Goal: Task Accomplishment & Management: Manage account settings

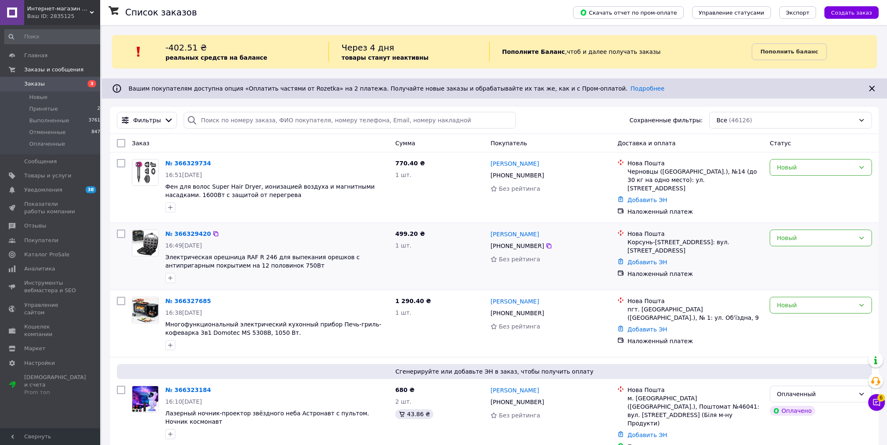
scroll to position [179, 0]
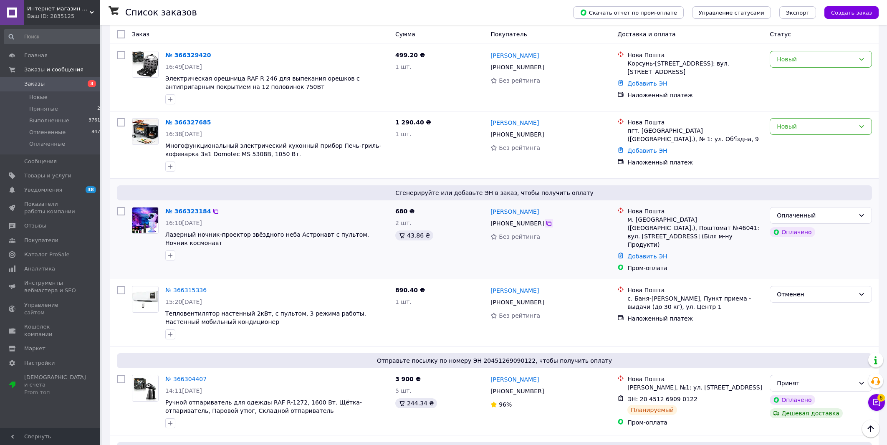
click at [547, 223] on icon at bounding box center [549, 223] width 5 height 5
click at [753, 264] on div "Пром-оплата" at bounding box center [696, 268] width 136 height 8
drag, startPoint x: 764, startPoint y: 227, endPoint x: 629, endPoint y: 220, distance: 135.5
click at [629, 220] on div "Нова Пошта м. Миколаїв (Миколаївська обл.), Поштомат №46041: вул. Горохівська, …" at bounding box center [695, 228] width 139 height 42
copy div "м. Миколаїв (Миколаївська обл.), Поштомат №46041: вул. Горохівська, 14 (Біля м-…"
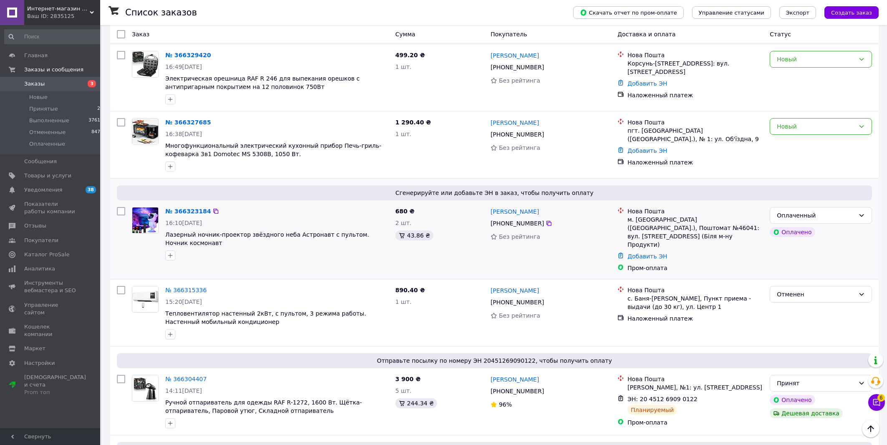
click at [795, 259] on div "Оплаченный Оплачено" at bounding box center [821, 240] width 109 height 72
click at [824, 211] on div "Оплаченный" at bounding box center [816, 215] width 78 height 9
click at [806, 232] on li "Принят" at bounding box center [820, 231] width 101 height 15
click at [190, 210] on link "№ 366323184" at bounding box center [185, 211] width 41 height 7
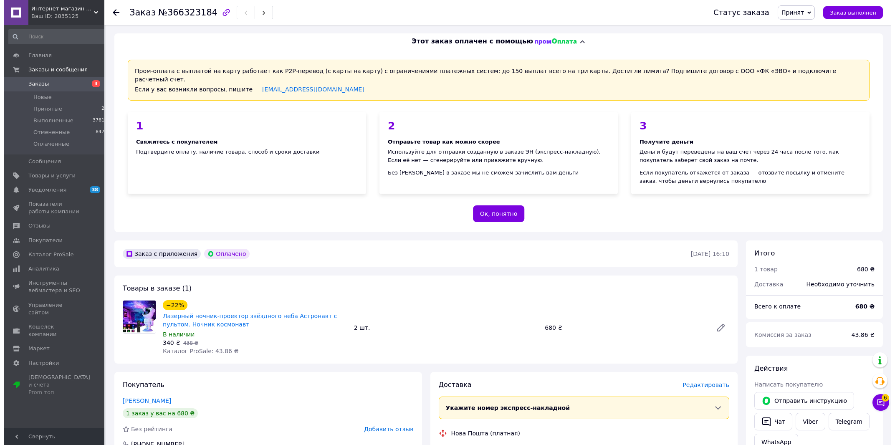
scroll to position [89, 0]
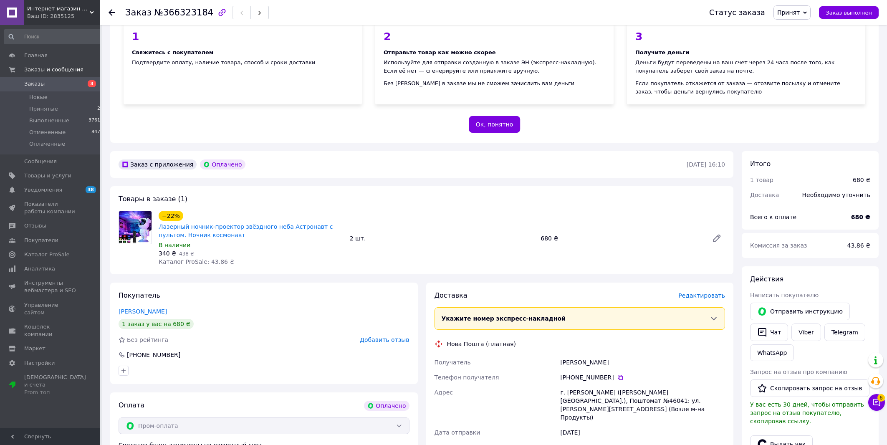
click at [711, 292] on span "Редактировать" at bounding box center [701, 295] width 47 height 7
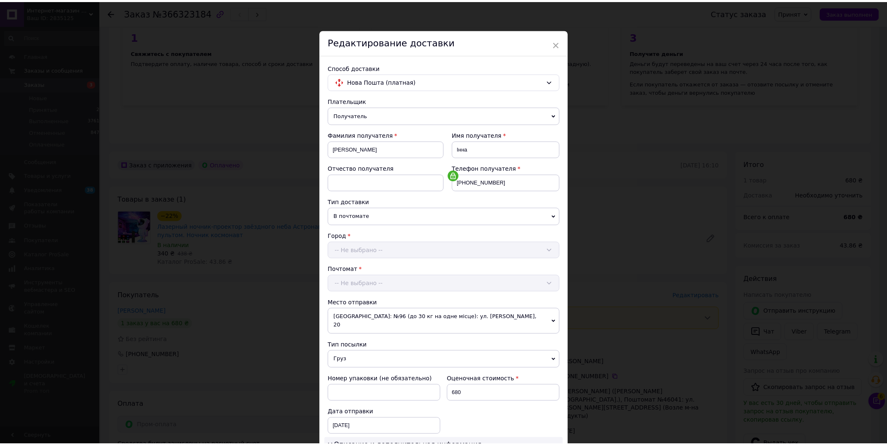
scroll to position [204, 0]
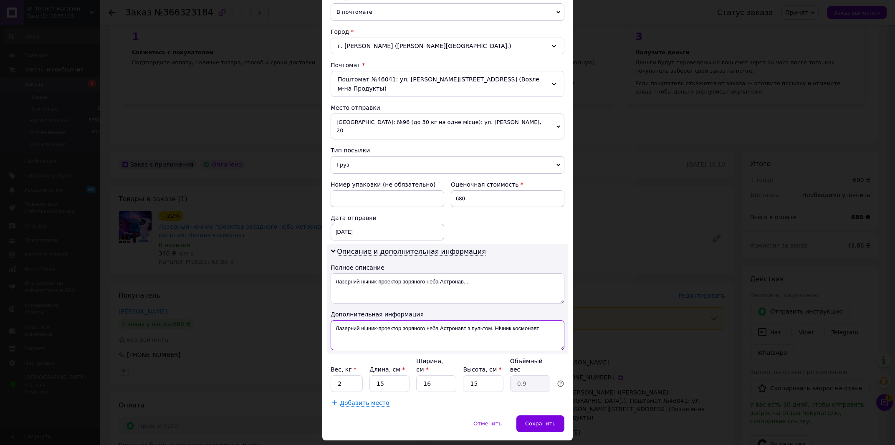
drag, startPoint x: 543, startPoint y: 315, endPoint x: 463, endPoint y: 312, distance: 79.4
click at [463, 320] on textarea "Лазерний нічник-проектор зоряного неба Астронавт з пультом. Нічник космонавт" at bounding box center [448, 335] width 234 height 30
drag, startPoint x: 435, startPoint y: 312, endPoint x: 356, endPoint y: 308, distance: 79.4
click at [356, 320] on textarea "Лазерний нічник-проектор зоряного неба Астронавт" at bounding box center [448, 335] width 234 height 30
click at [398, 320] on textarea "Лазерний Астронавт" at bounding box center [448, 335] width 234 height 30
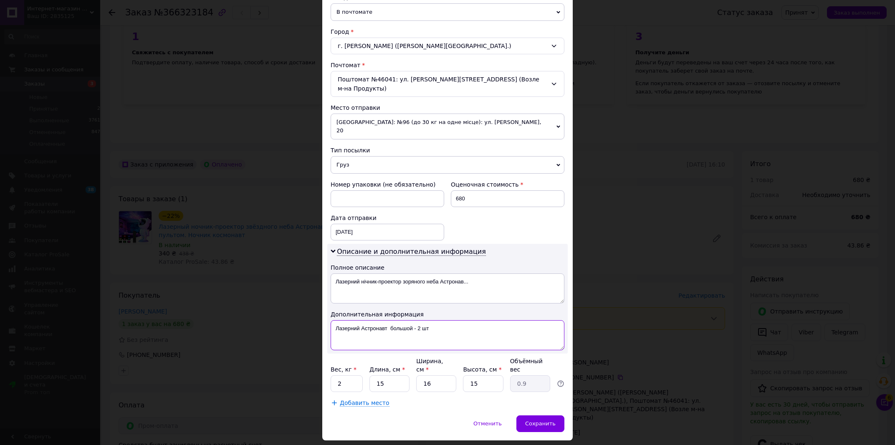
click at [332, 320] on textarea "Лазерний Астронавт большой - 2 шт" at bounding box center [448, 335] width 234 height 30
click at [361, 320] on textarea "2 шт Лазерний Астронавт большой - 2 шт" at bounding box center [448, 335] width 234 height 30
type textarea "2 шт Астронавт большой - 2 шт"
click at [385, 375] on input "15" at bounding box center [389, 383] width 40 height 17
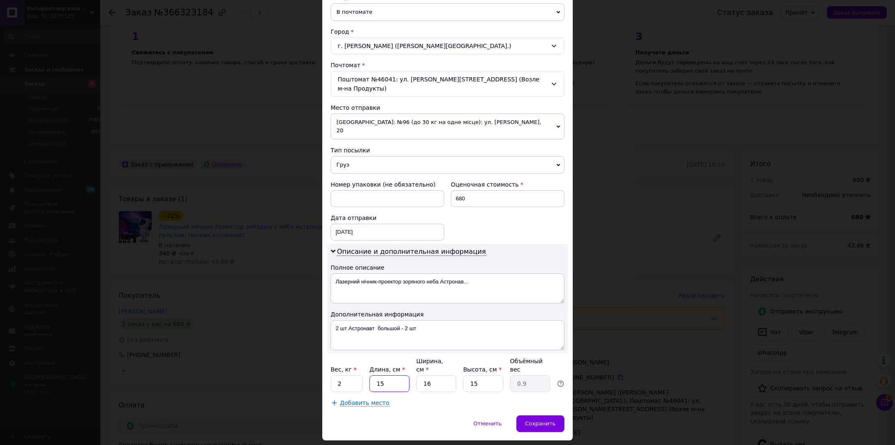
click at [385, 375] on input "15" at bounding box center [389, 383] width 40 height 17
type input "2"
type input "0.12"
type input "20"
type input "1.2"
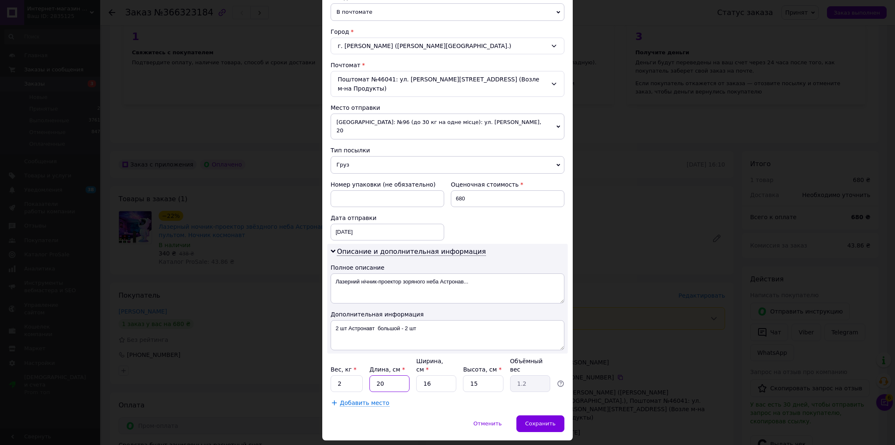
type input "20"
type input "2"
type input "0.15"
type input "20"
type input "1.5"
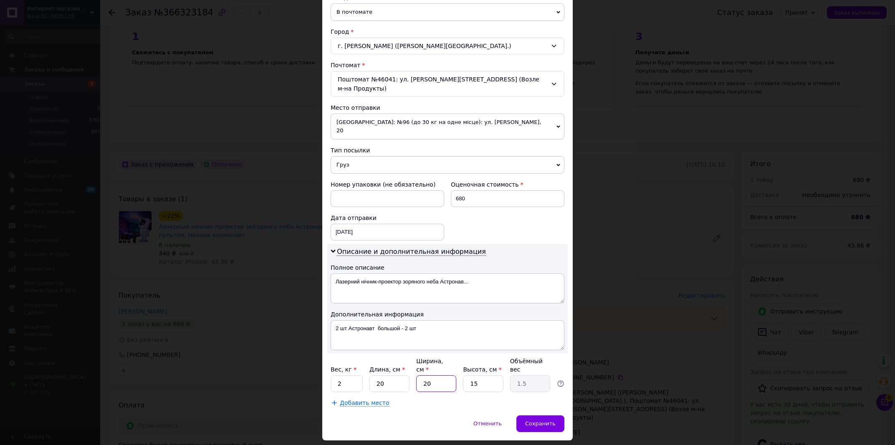
type input "20"
type input "2"
type input "0.2"
type input "20"
type input "2"
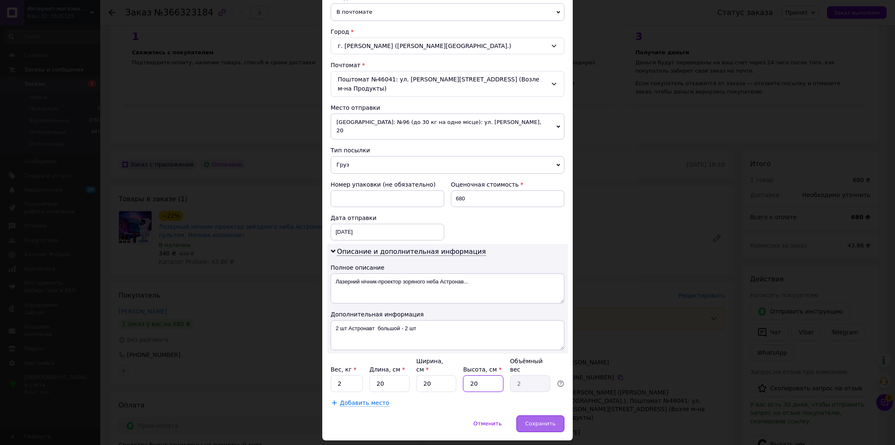
type input "20"
click at [554, 415] on div "Сохранить" at bounding box center [540, 423] width 48 height 17
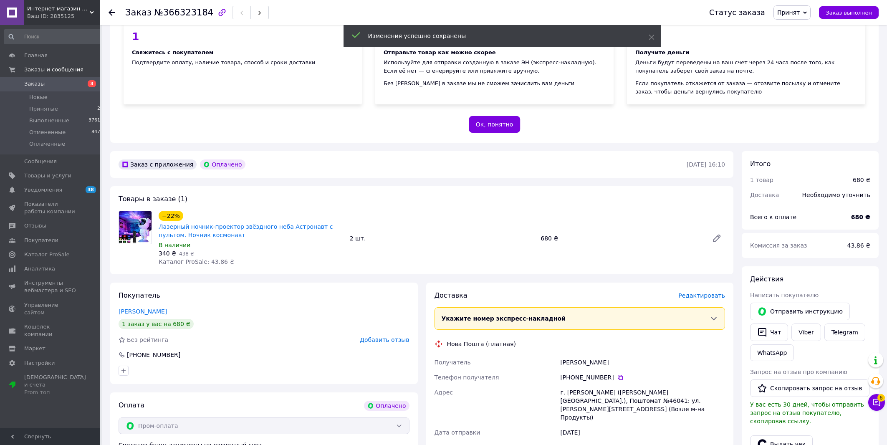
scroll to position [179, 0]
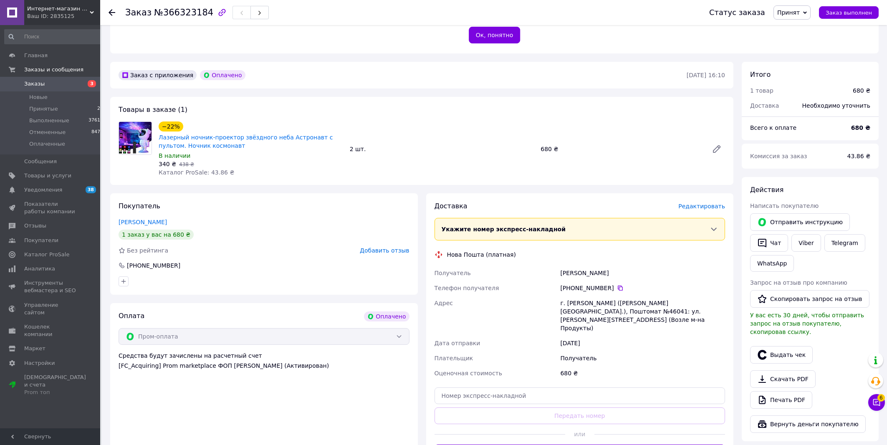
click at [711, 424] on div at bounding box center [660, 434] width 131 height 20
click at [712, 445] on button "Сгенерировать ЭН" at bounding box center [580, 453] width 291 height 17
click at [181, 17] on span "№366323184" at bounding box center [183, 13] width 59 height 10
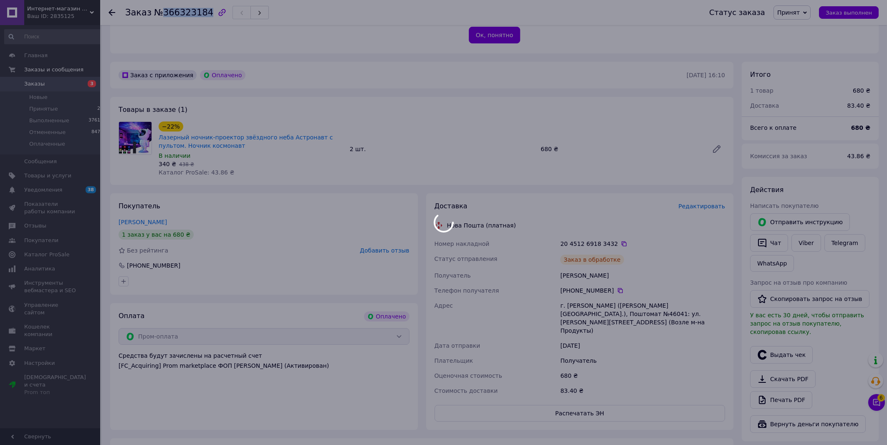
copy span "366323184"
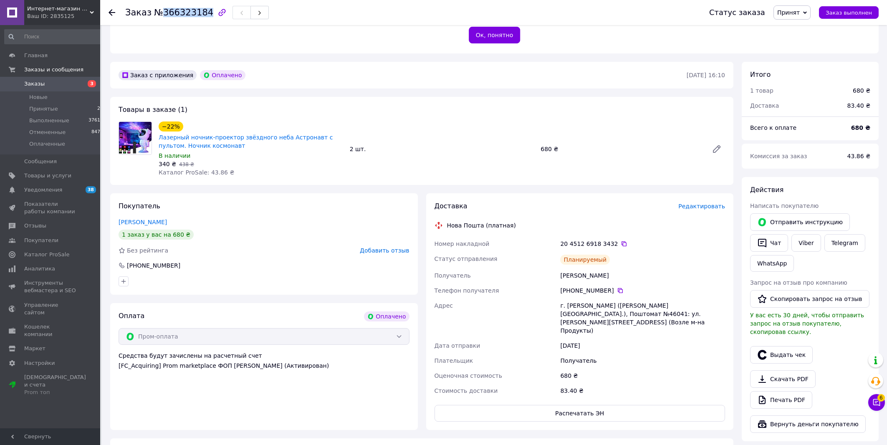
drag, startPoint x: 69, startPoint y: 85, endPoint x: 106, endPoint y: 94, distance: 38.5
click at [68, 85] on span "Заказы" at bounding box center [50, 84] width 53 height 8
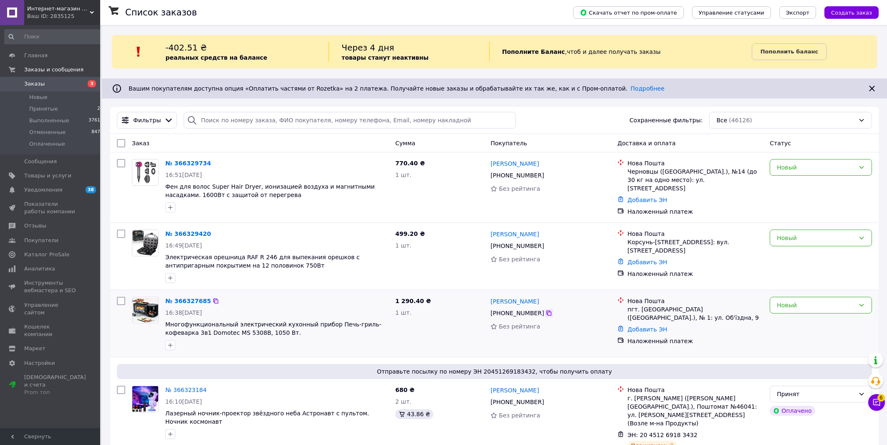
click at [547, 311] on icon at bounding box center [549, 313] width 7 height 7
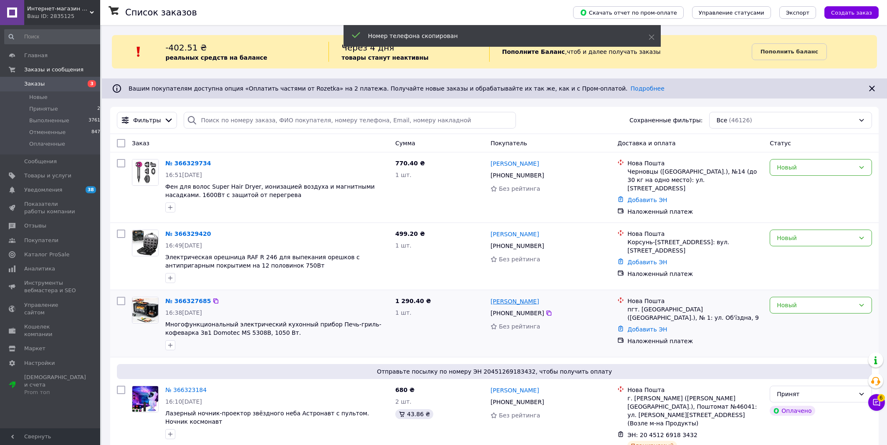
click at [531, 301] on link "Денис Шевченко" at bounding box center [515, 301] width 48 height 8
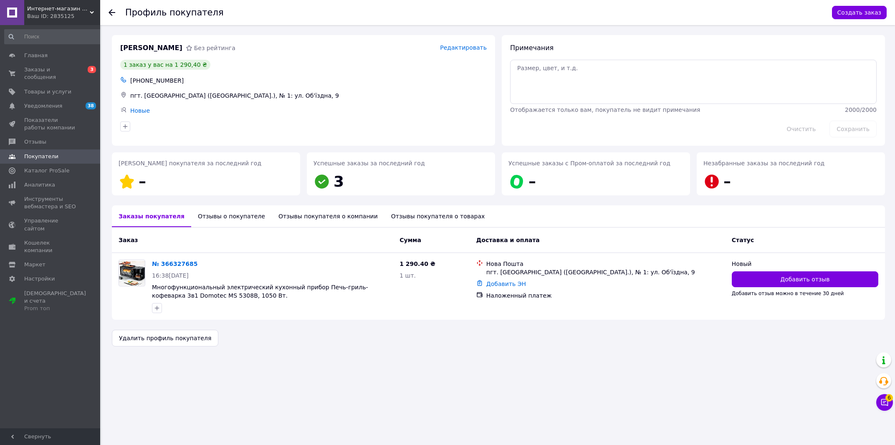
click at [720, 112] on div "Отображается только вам, покупатель не видит примечания" at bounding box center [676, 110] width 335 height 8
click at [223, 224] on div "Отзывы о покупателе" at bounding box center [231, 216] width 81 height 22
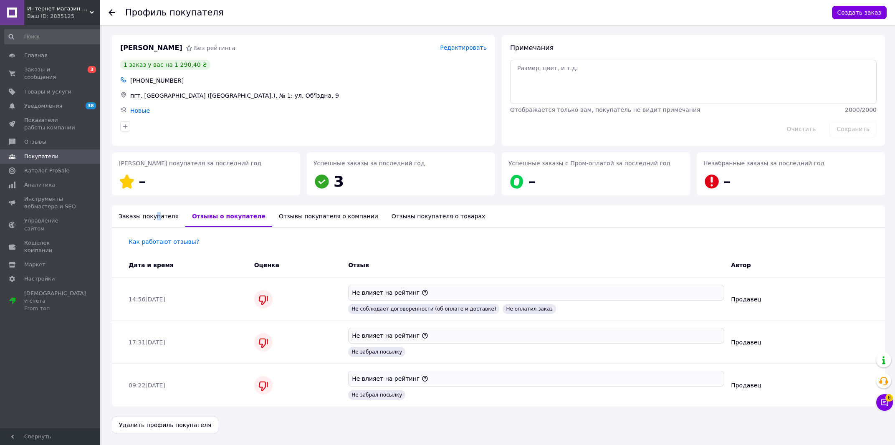
click at [152, 215] on div "Заказы покупателя" at bounding box center [148, 216] width 73 height 22
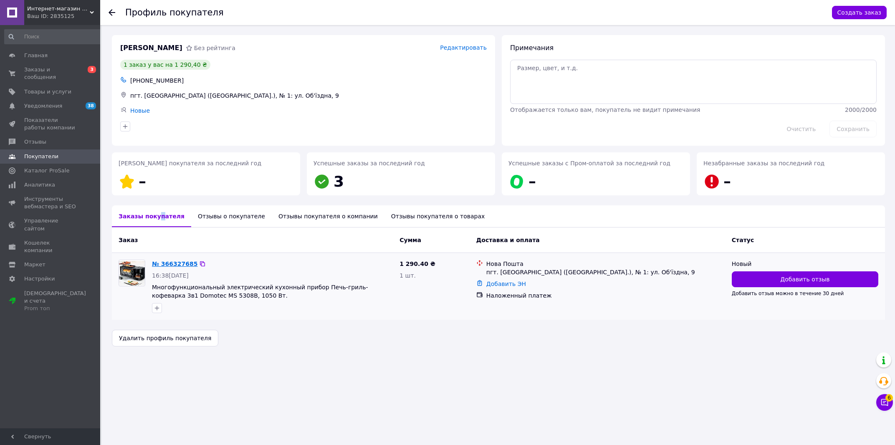
click at [176, 266] on link "№ 366327685" at bounding box center [175, 264] width 46 height 7
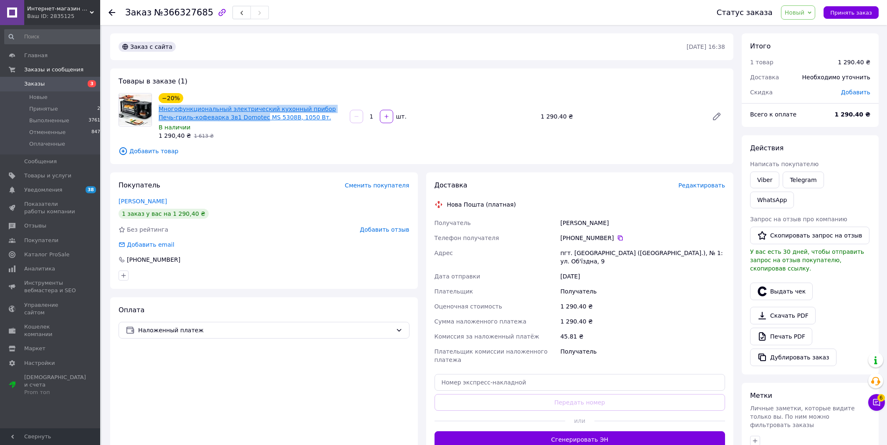
drag, startPoint x: 159, startPoint y: 108, endPoint x: 242, endPoint y: 118, distance: 84.2
click at [242, 118] on div "Многофункциональный электрический кухонный прибор Печь-гриль-кофеварка 3в1 Domo…" at bounding box center [251, 113] width 186 height 18
copy link "Многофункциональный электрический кухонный прибор Печь-гриль-кофеварка 3в1 Domo…"
drag, startPoint x: 59, startPoint y: 177, endPoint x: 129, endPoint y: 120, distance: 90.8
click at [544, 147] on div "Товары в заказе (1) −20% Многофункциональный электрический кухонный прибор Печь…" at bounding box center [421, 116] width 623 height 96
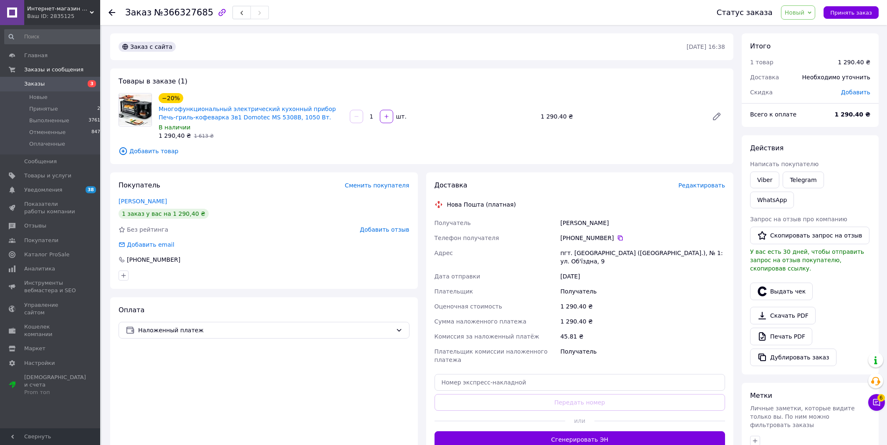
scroll to position [100, 0]
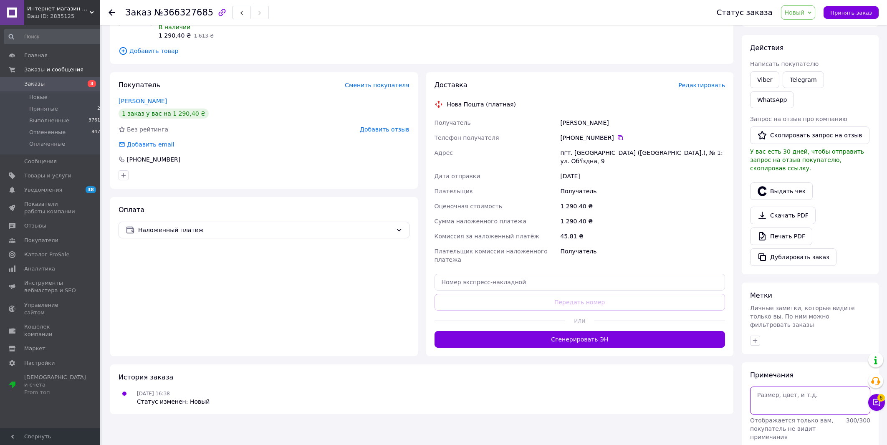
click at [788, 387] on textarea at bounding box center [810, 401] width 120 height 28
type textarea "пред.150 грн"
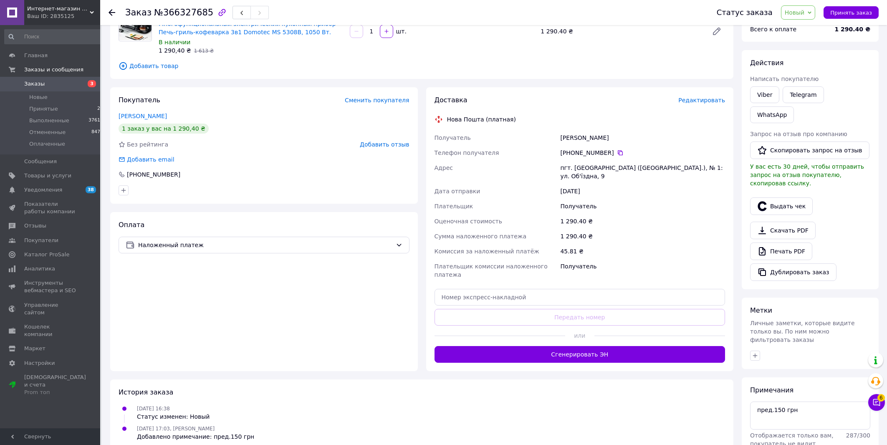
scroll to position [0, 0]
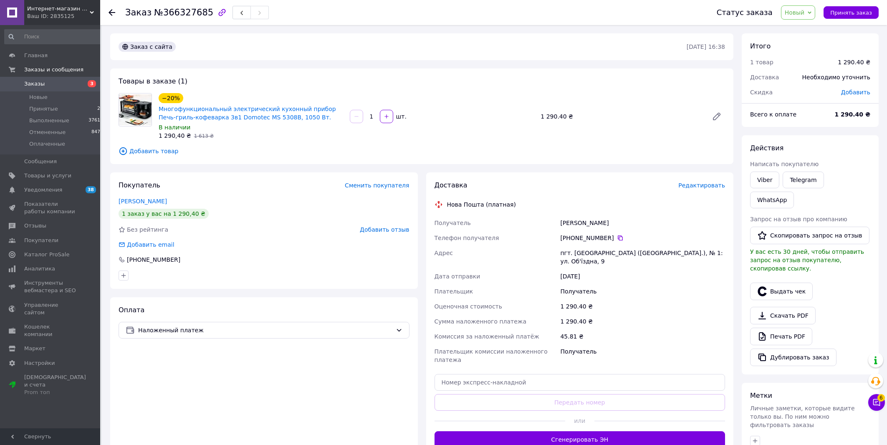
click at [800, 13] on span "Новый" at bounding box center [795, 12] width 20 height 7
click at [811, 53] on li "Отменен" at bounding box center [804, 54] width 44 height 13
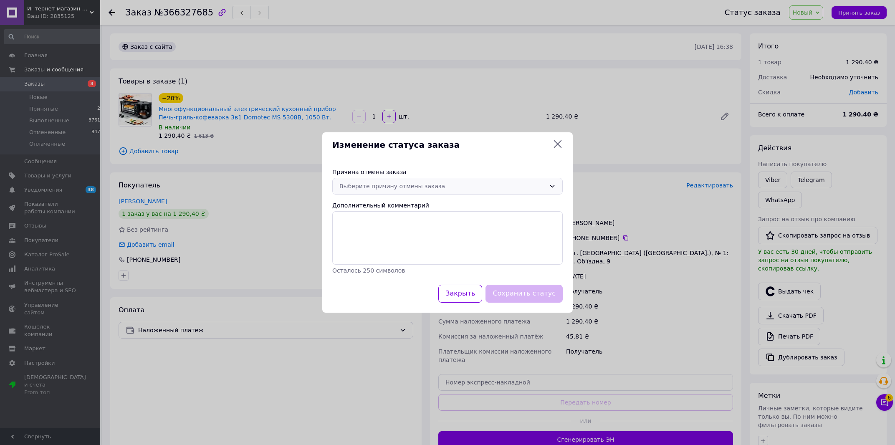
click at [430, 182] on div "Выберите причину отмены заказа" at bounding box center [442, 186] width 206 height 9
click at [383, 236] on li "Оплата не поступила" at bounding box center [448, 234] width 230 height 15
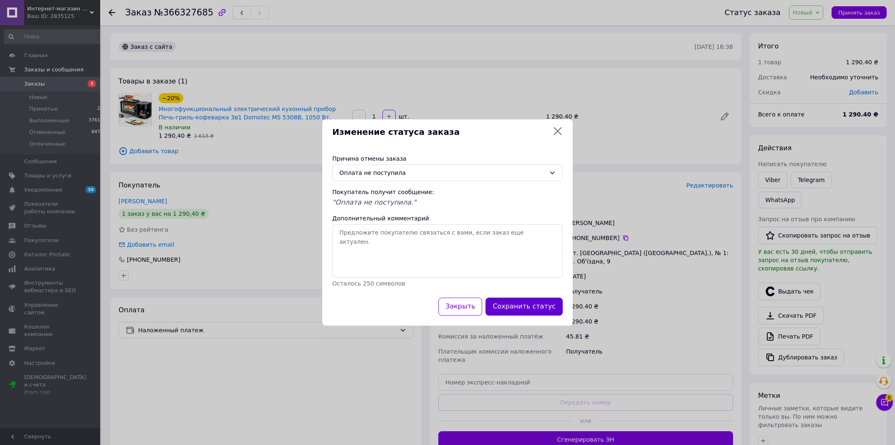
click at [524, 315] on button "Сохранить статус" at bounding box center [524, 307] width 77 height 18
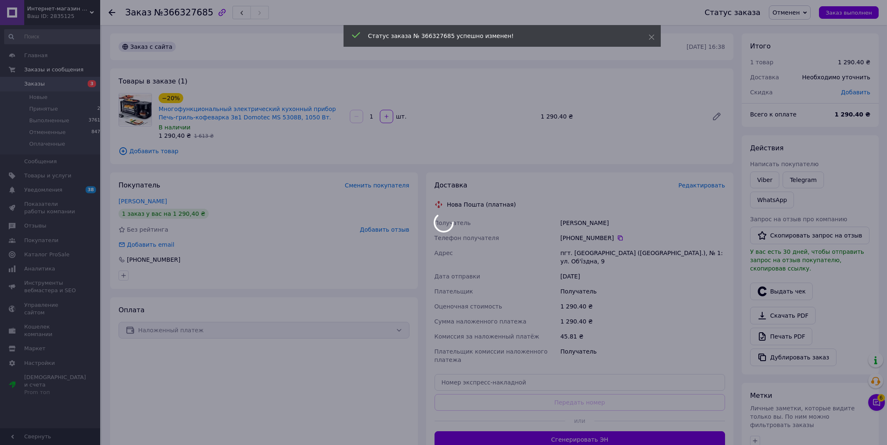
click at [385, 232] on div at bounding box center [443, 222] width 887 height 445
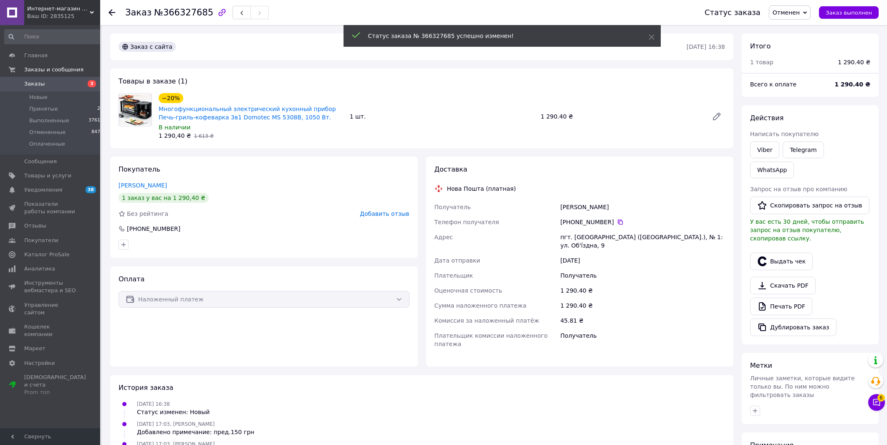
click at [383, 219] on div "Покупатель Шевченко Денис 1 заказ у вас на 1 290,40 ₴ Без рейтинга Добавить отз…" at bounding box center [264, 207] width 308 height 101
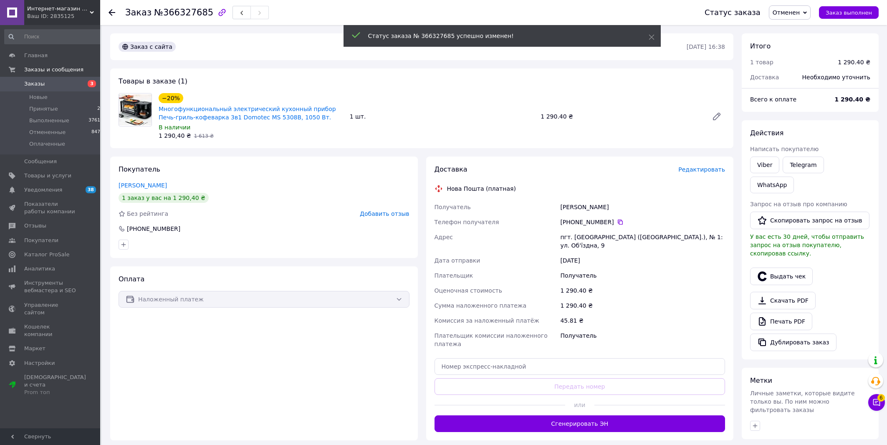
click at [386, 216] on span "Добавить отзыв" at bounding box center [384, 213] width 49 height 7
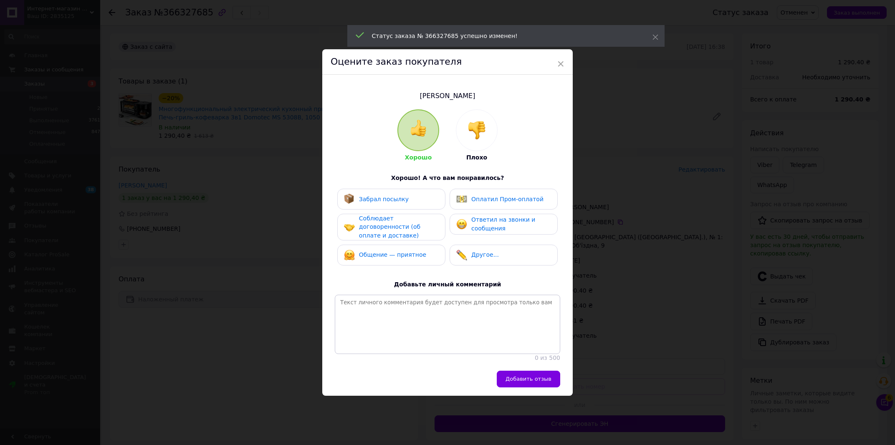
click at [475, 141] on div "Плохо" at bounding box center [477, 135] width 42 height 53
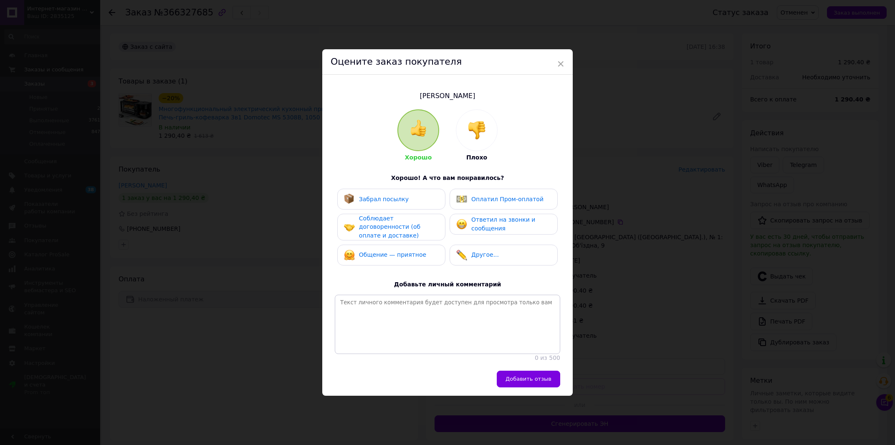
click at [479, 135] on div at bounding box center [476, 130] width 41 height 41
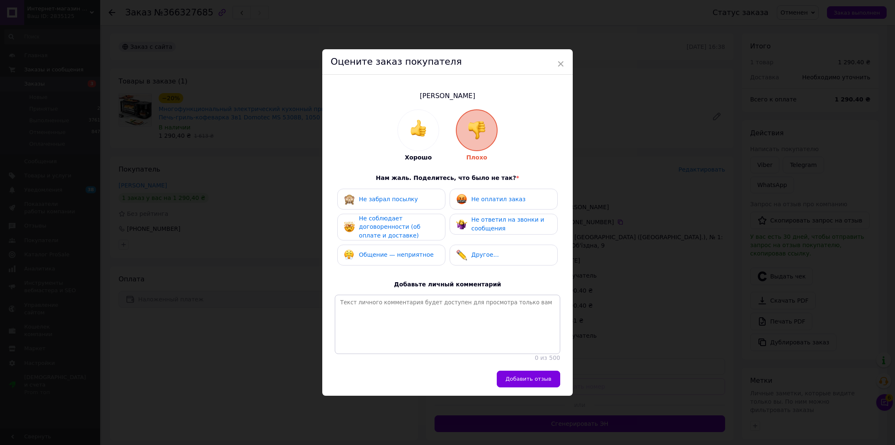
click at [500, 194] on div "Не оплатил заказ" at bounding box center [490, 199] width 69 height 11
click at [411, 222] on div "Не соблюдает договоренности (об оплате и доставке)" at bounding box center [398, 227] width 79 height 26
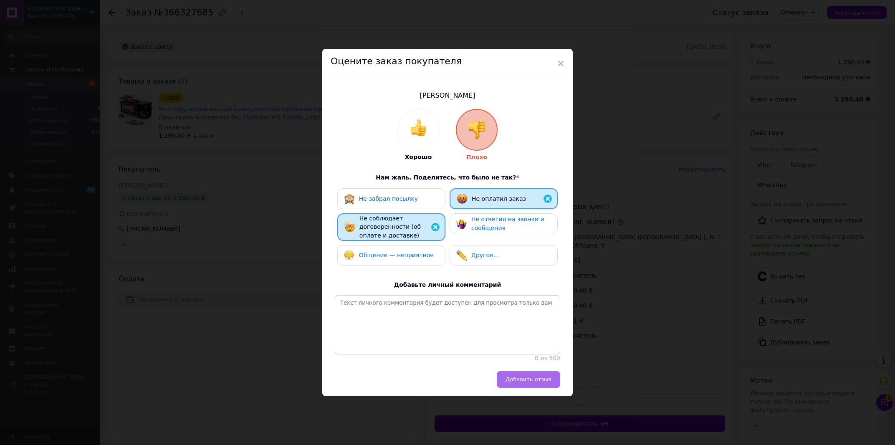
click at [533, 384] on button "Добавить отзыв" at bounding box center [528, 379] width 63 height 17
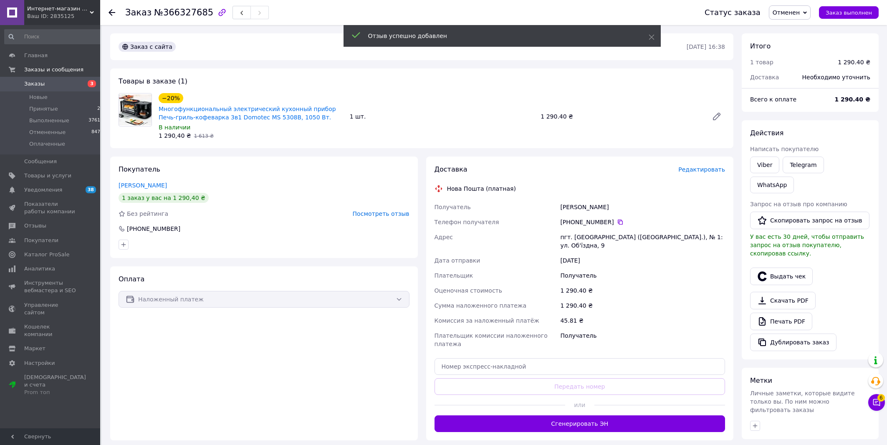
scroll to position [86, 0]
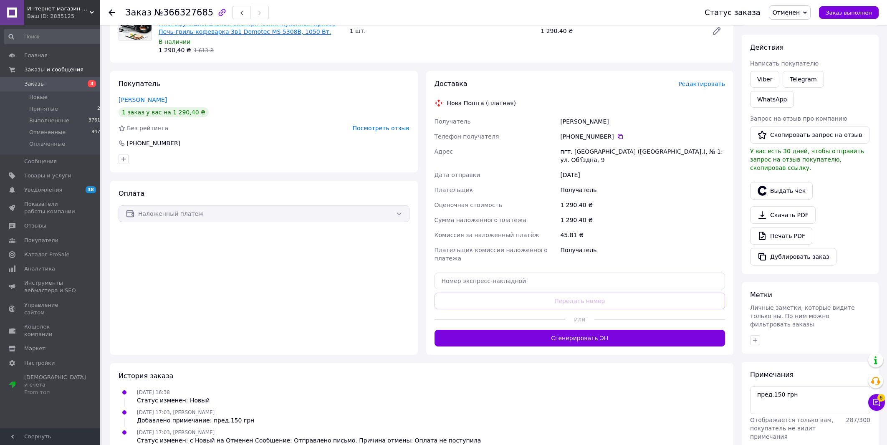
scroll to position [0, 0]
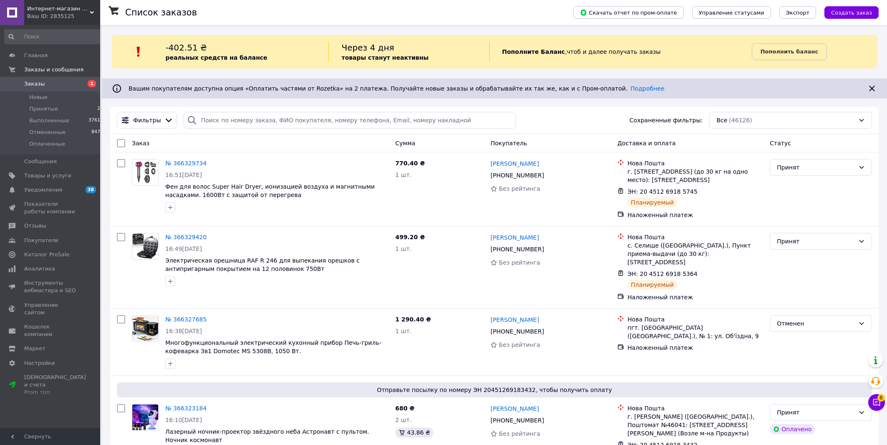
click at [56, 96] on li "Новые 1" at bounding box center [54, 97] width 108 height 12
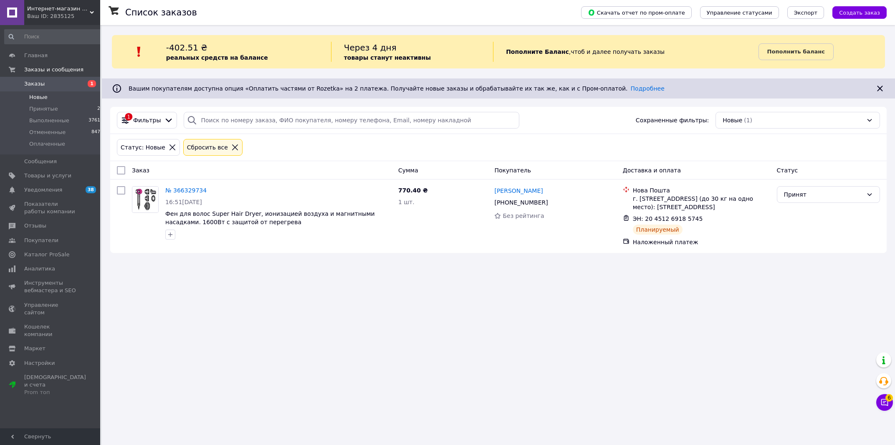
click at [53, 84] on span "Заказы" at bounding box center [50, 84] width 53 height 8
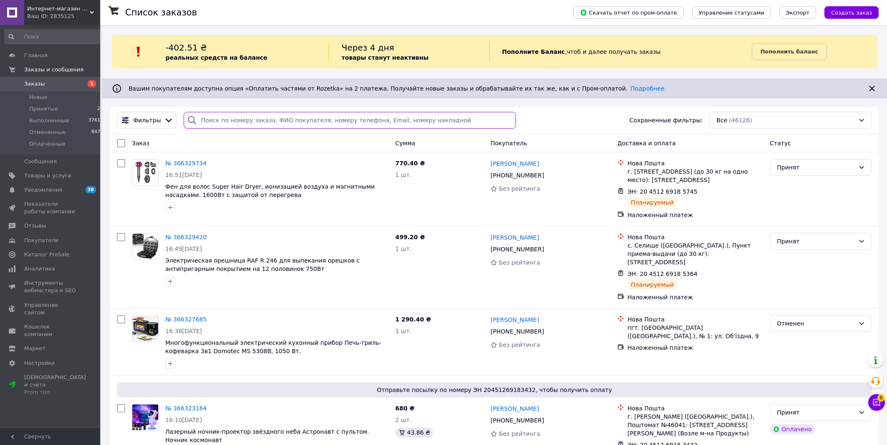
click at [435, 121] on input "search" at bounding box center [350, 120] width 332 height 17
paste input "20451264501800"
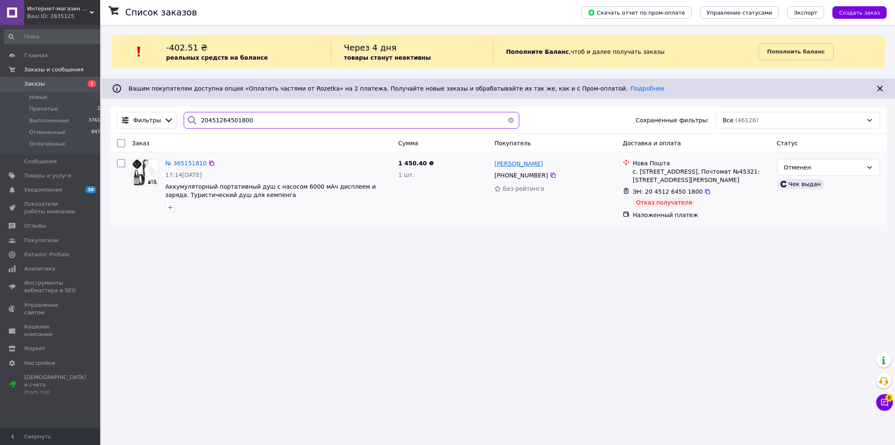
type input "20451264501800"
click at [512, 167] on span "Іван фофлак" at bounding box center [518, 163] width 48 height 7
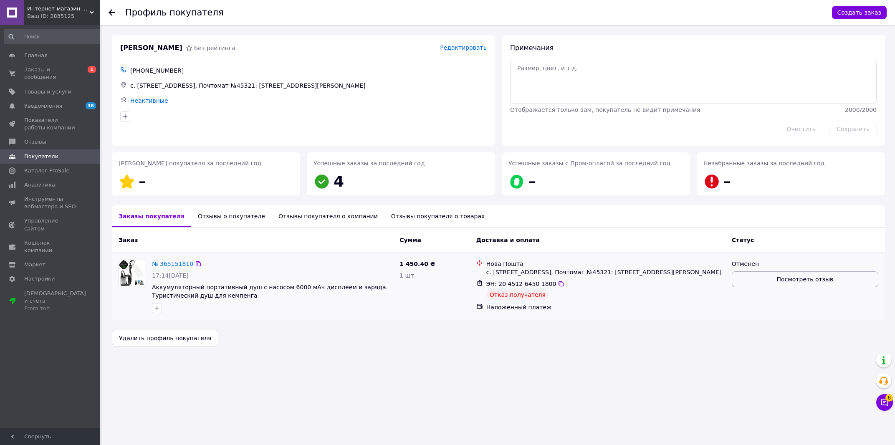
click at [808, 281] on span "Посмотреть отзыв" at bounding box center [805, 279] width 57 height 8
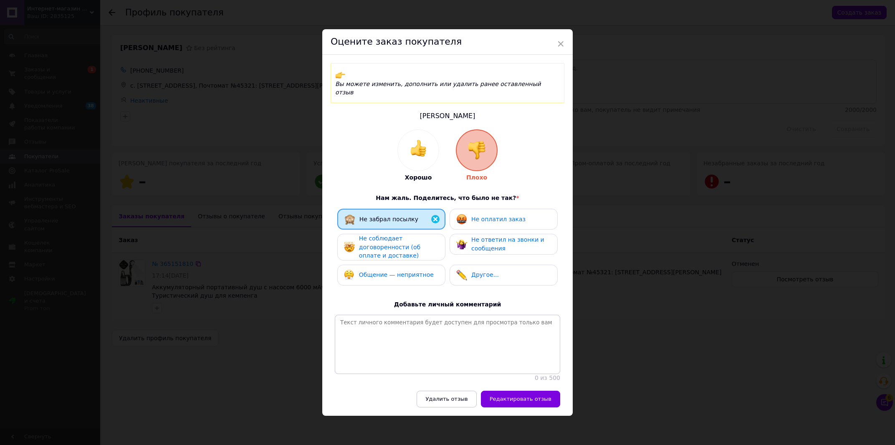
click at [655, 311] on div "× Оцените заказ покупателя Вы можете изменить, дополнить или удалить ранее оста…" at bounding box center [447, 222] width 895 height 445
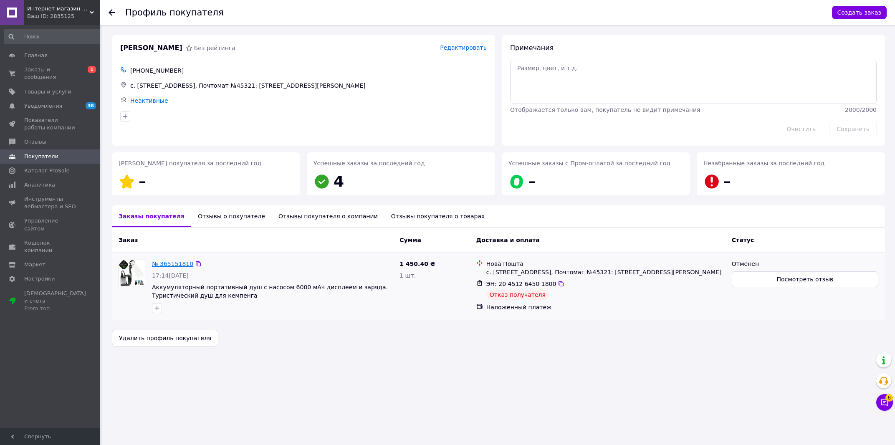
click at [172, 267] on link "№ 365151810" at bounding box center [172, 264] width 41 height 7
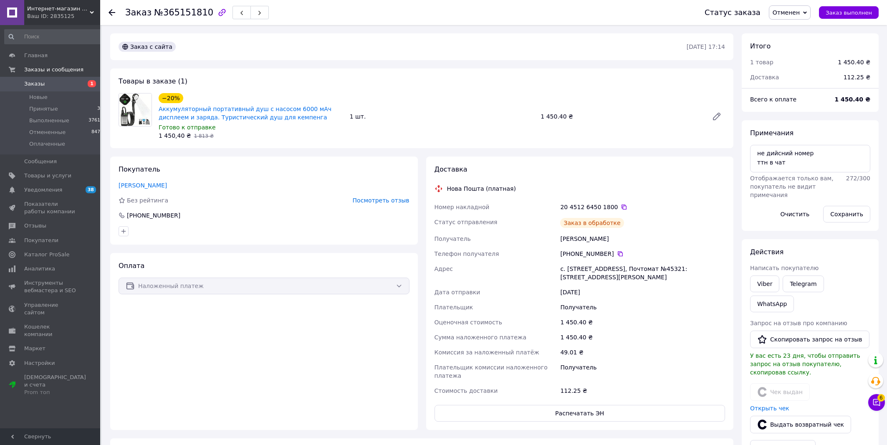
scroll to position [6, 0]
click at [58, 80] on link "Заказы 1" at bounding box center [54, 84] width 108 height 14
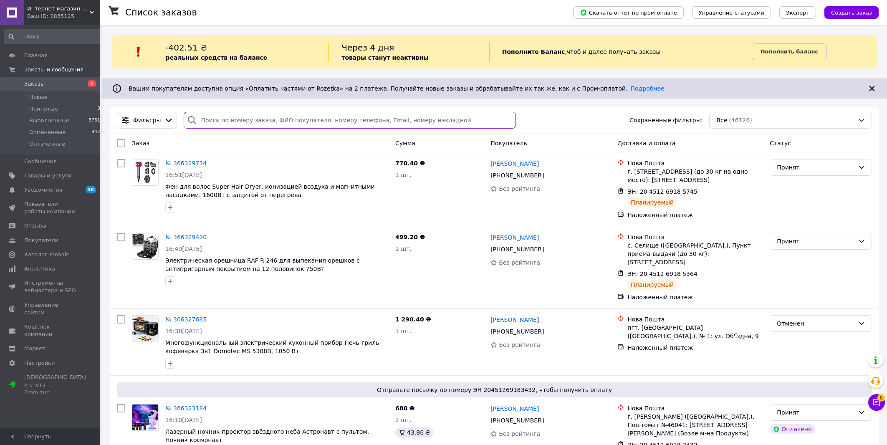
click at [387, 119] on input "search" at bounding box center [350, 120] width 332 height 17
paste input "20451259930427"
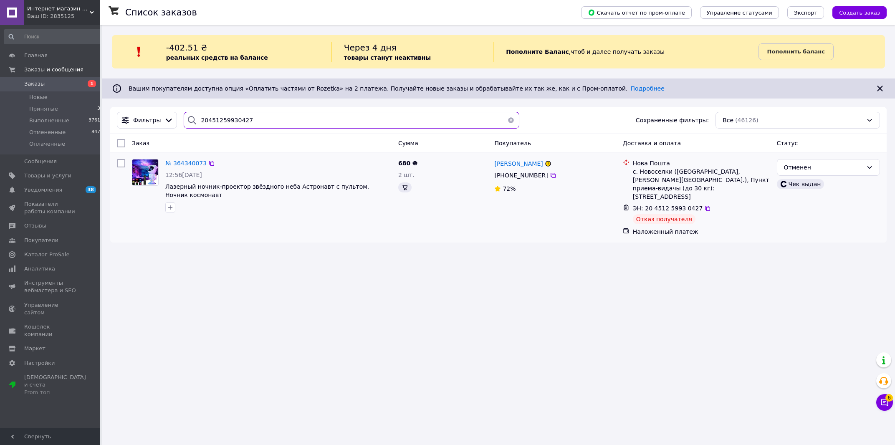
type input "20451259930427"
click at [180, 164] on span "№ 364340073" at bounding box center [185, 163] width 41 height 7
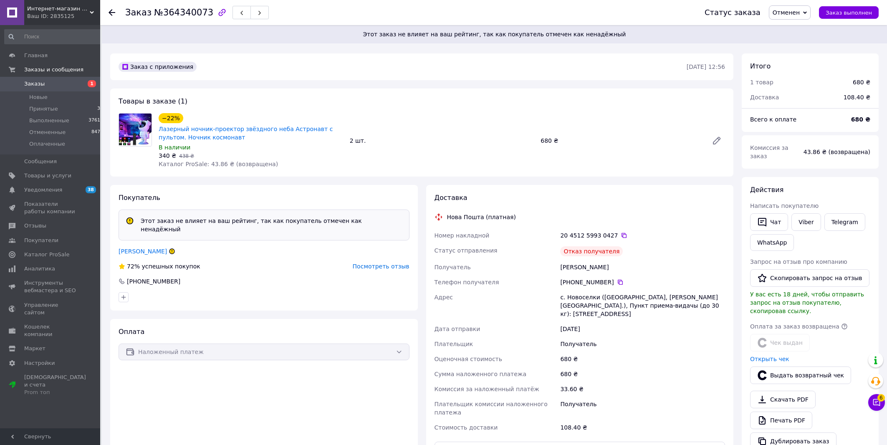
click at [77, 85] on span "1" at bounding box center [88, 84] width 23 height 8
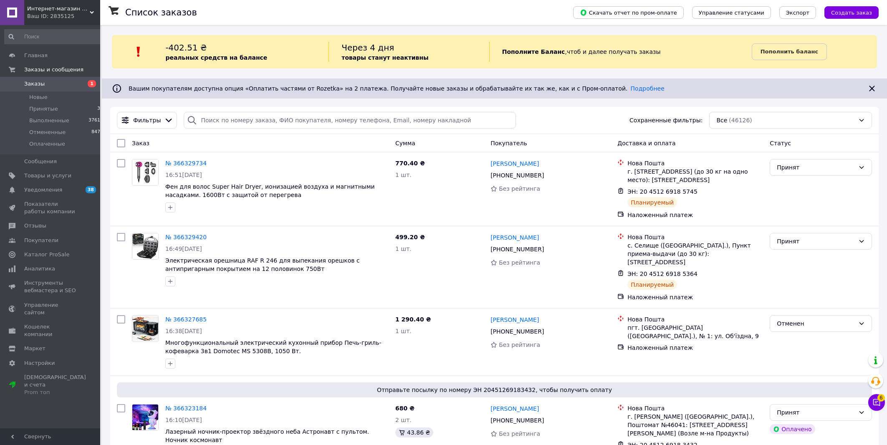
drag, startPoint x: 73, startPoint y: 85, endPoint x: 66, endPoint y: 44, distance: 41.6
click at [73, 84] on span "Заказы" at bounding box center [50, 84] width 53 height 8
